Goal: Task Accomplishment & Management: Complete application form

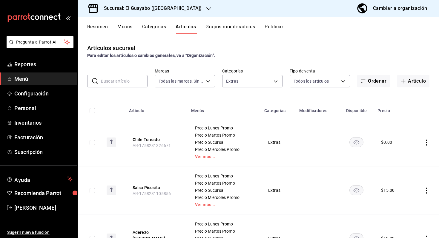
scroll to position [904, 0]
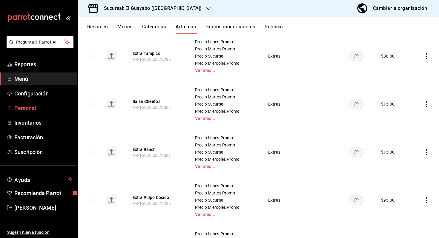
click at [30, 108] on span "Personal" at bounding box center [43, 108] width 58 height 8
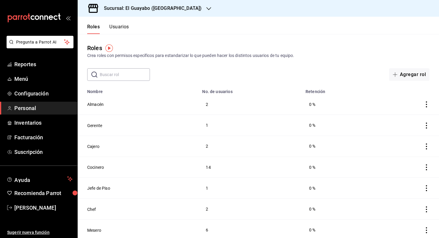
click at [287, 68] on div "Roles Crea roles con permisos específicos para estandarizar lo que pueden hacer…" at bounding box center [258, 57] width 361 height 47
click at [423, 76] on button "Agregar rol" at bounding box center [409, 74] width 40 height 13
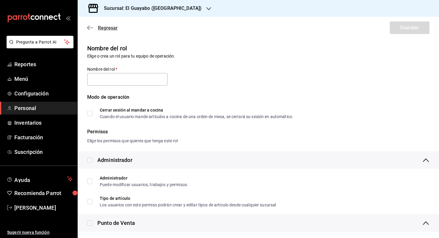
click at [94, 27] on span "Regresar" at bounding box center [102, 28] width 30 height 6
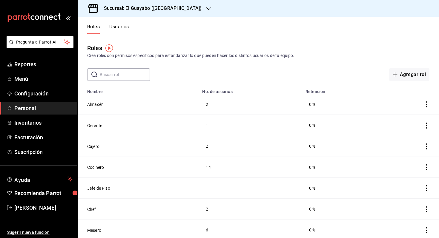
click at [113, 23] on div "Roles Usuarios" at bounding box center [103, 25] width 51 height 17
click at [113, 27] on button "Usuarios" at bounding box center [119, 29] width 20 height 10
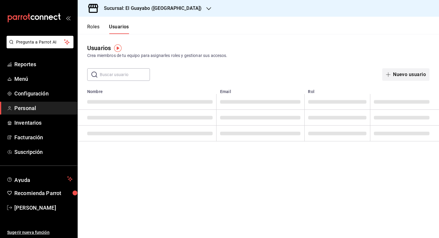
click at [398, 73] on button "Nuevo usuario" at bounding box center [405, 74] width 47 height 13
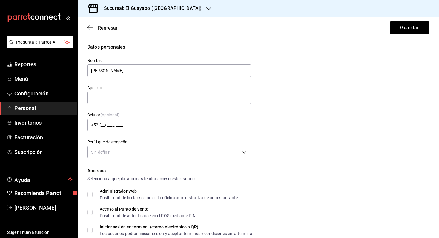
type input "[PERSON_NAME]"
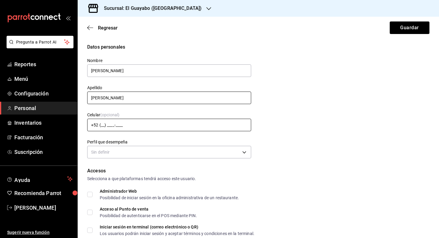
type input "[PERSON_NAME]"
click at [191, 124] on input "+52 (__) ____-____" at bounding box center [169, 125] width 164 height 13
paste input "81) 3242-5329"
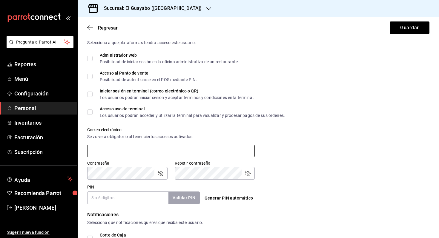
scroll to position [136, 0]
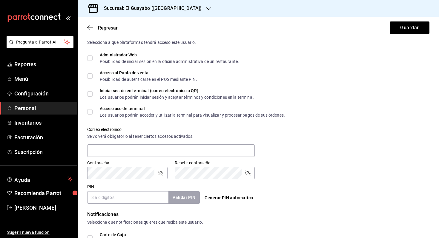
type input "[PHONE_NUMBER]"
click at [125, 198] on input "PIN" at bounding box center [127, 197] width 81 height 13
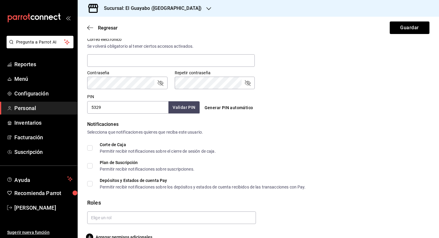
scroll to position [239, 0]
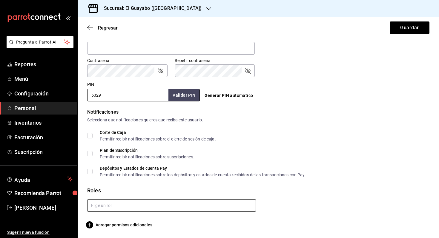
type input "5329"
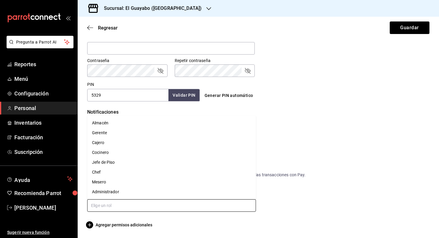
click at [130, 199] on input "text" at bounding box center [171, 205] width 169 height 13
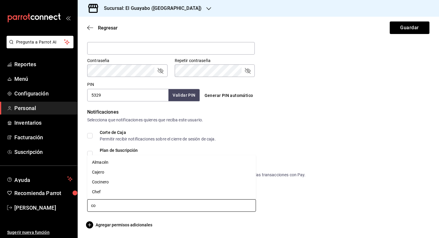
type input "coc"
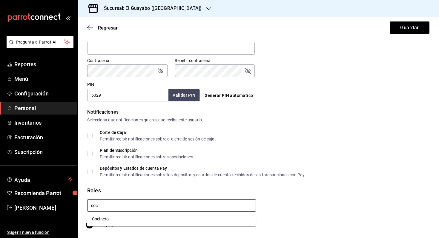
click at [119, 217] on li "Cocinero" at bounding box center [171, 219] width 169 height 10
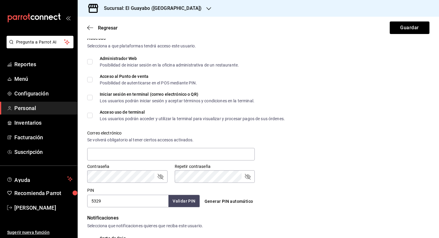
checkbox input "true"
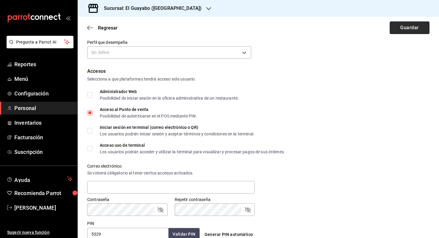
click at [408, 29] on button "Guardar" at bounding box center [410, 28] width 40 height 13
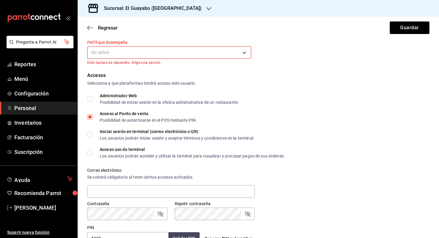
click at [154, 55] on body "Pregunta a Parrot AI Reportes Menú Configuración Personal Inventarios Facturaci…" at bounding box center [219, 119] width 439 height 238
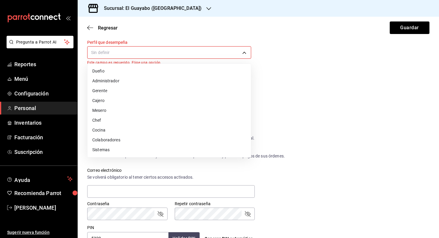
click at [136, 127] on li "Cocina" at bounding box center [169, 130] width 163 height 10
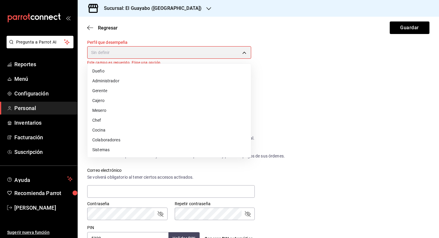
type input "KITCHEN"
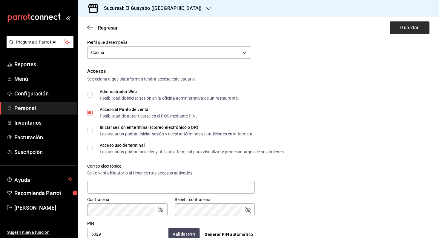
click at [404, 31] on button "Guardar" at bounding box center [410, 28] width 40 height 13
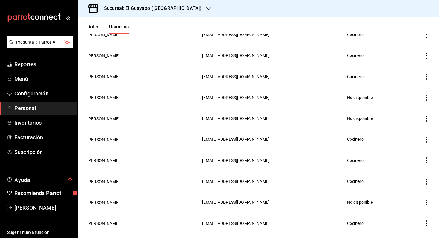
scroll to position [132, 0]
